Goal: Information Seeking & Learning: Learn about a topic

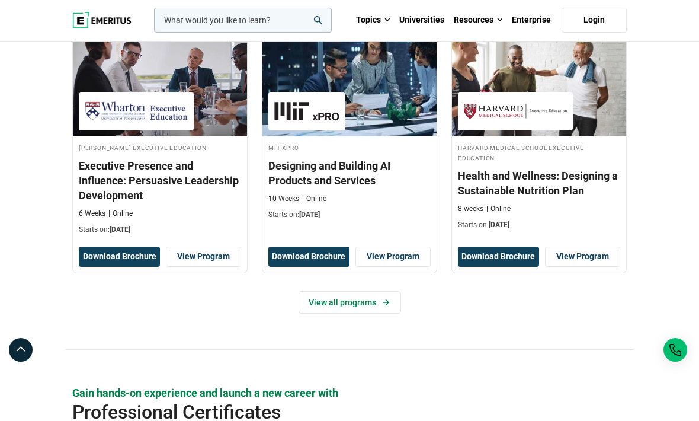
scroll to position [1195, 0]
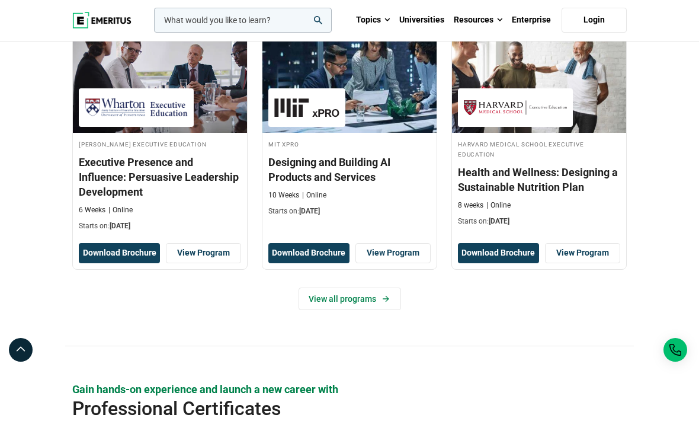
click at [20, 159] on div "Upskill with Certificate Programs Wharton Executive Education Executive Presenc…" at bounding box center [349, 154] width 699 height 383
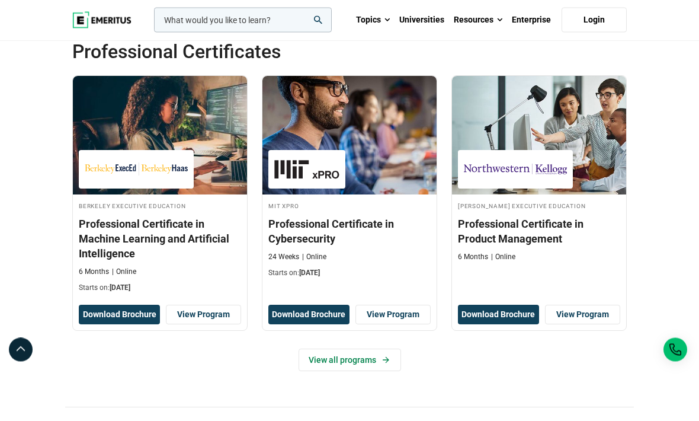
scroll to position [1552, 0]
click at [340, 371] on link "View all programs" at bounding box center [350, 359] width 102 height 23
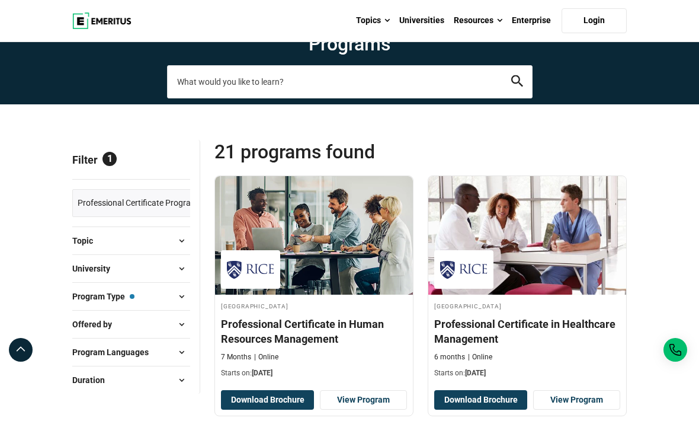
click at [284, 98] on input "search-page" at bounding box center [350, 81] width 366 height 33
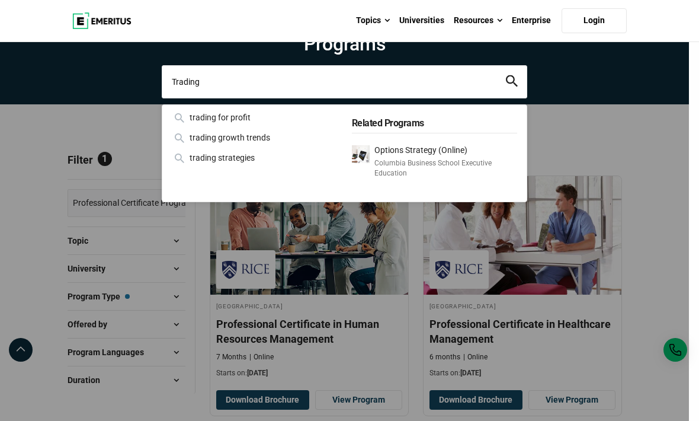
type input "Trading"
click at [221, 124] on div "trading for profit" at bounding box center [255, 117] width 166 height 13
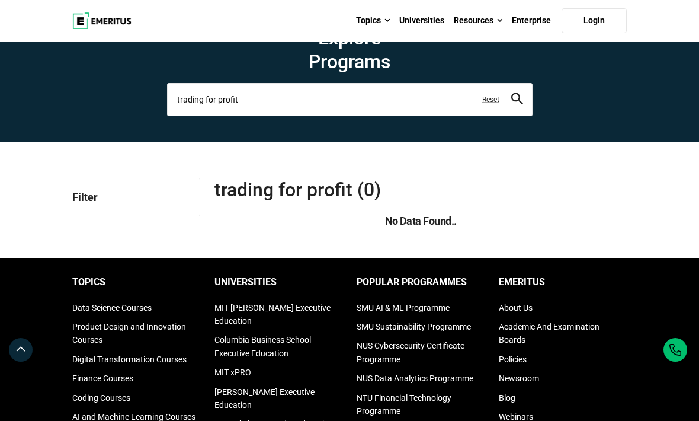
click at [298, 116] on input "trading for profit" at bounding box center [350, 99] width 366 height 33
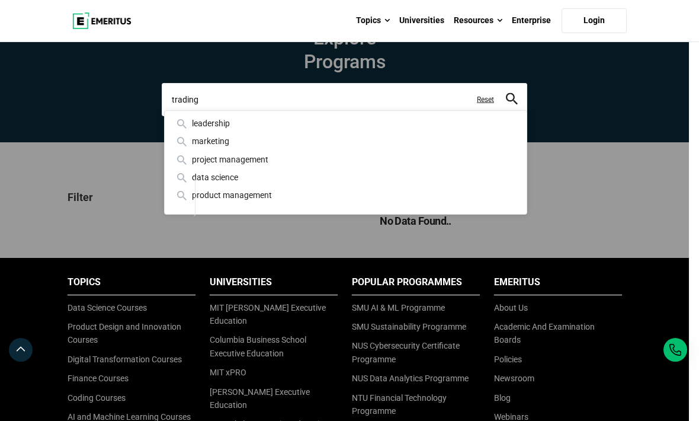
type input "trading"
click at [512, 106] on button "search" at bounding box center [512, 99] width 12 height 14
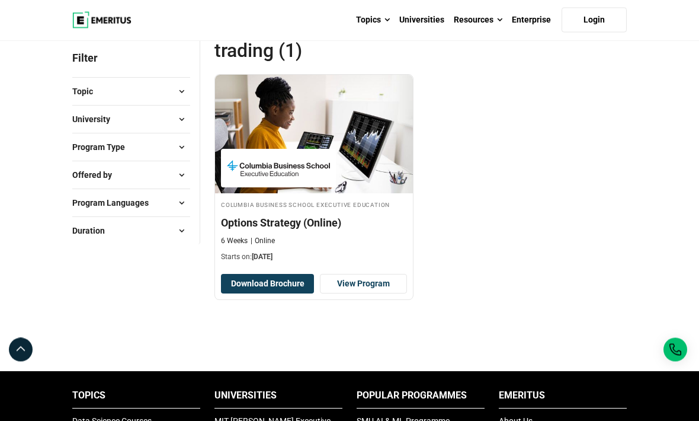
scroll to position [101, 0]
click at [287, 230] on h4 "Options Strategy (Online)" at bounding box center [314, 222] width 186 height 15
